Goal: Find specific page/section: Find specific page/section

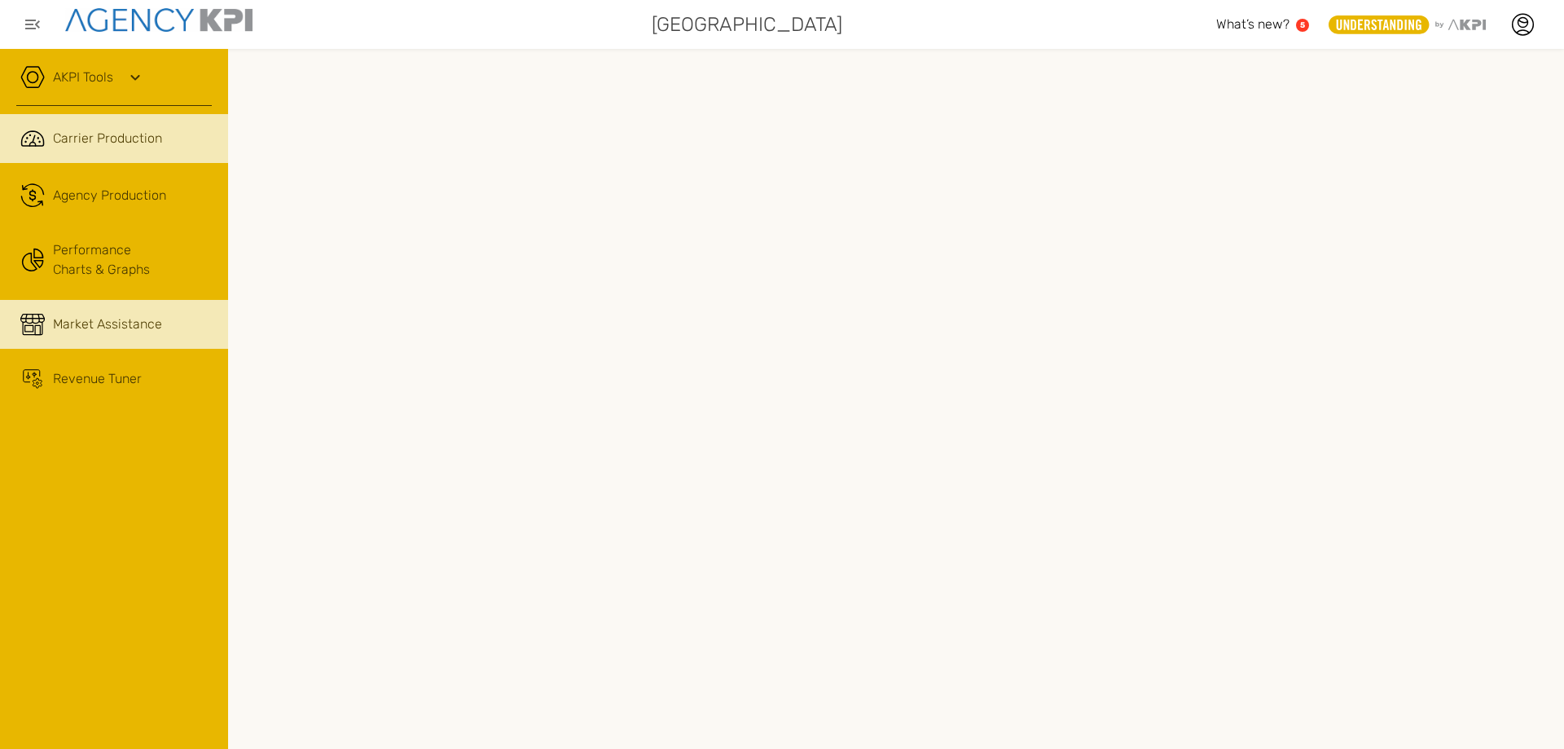
click at [125, 317] on span "Market Assistance" at bounding box center [107, 324] width 109 height 20
